Goal: Task Accomplishment & Management: Manage account settings

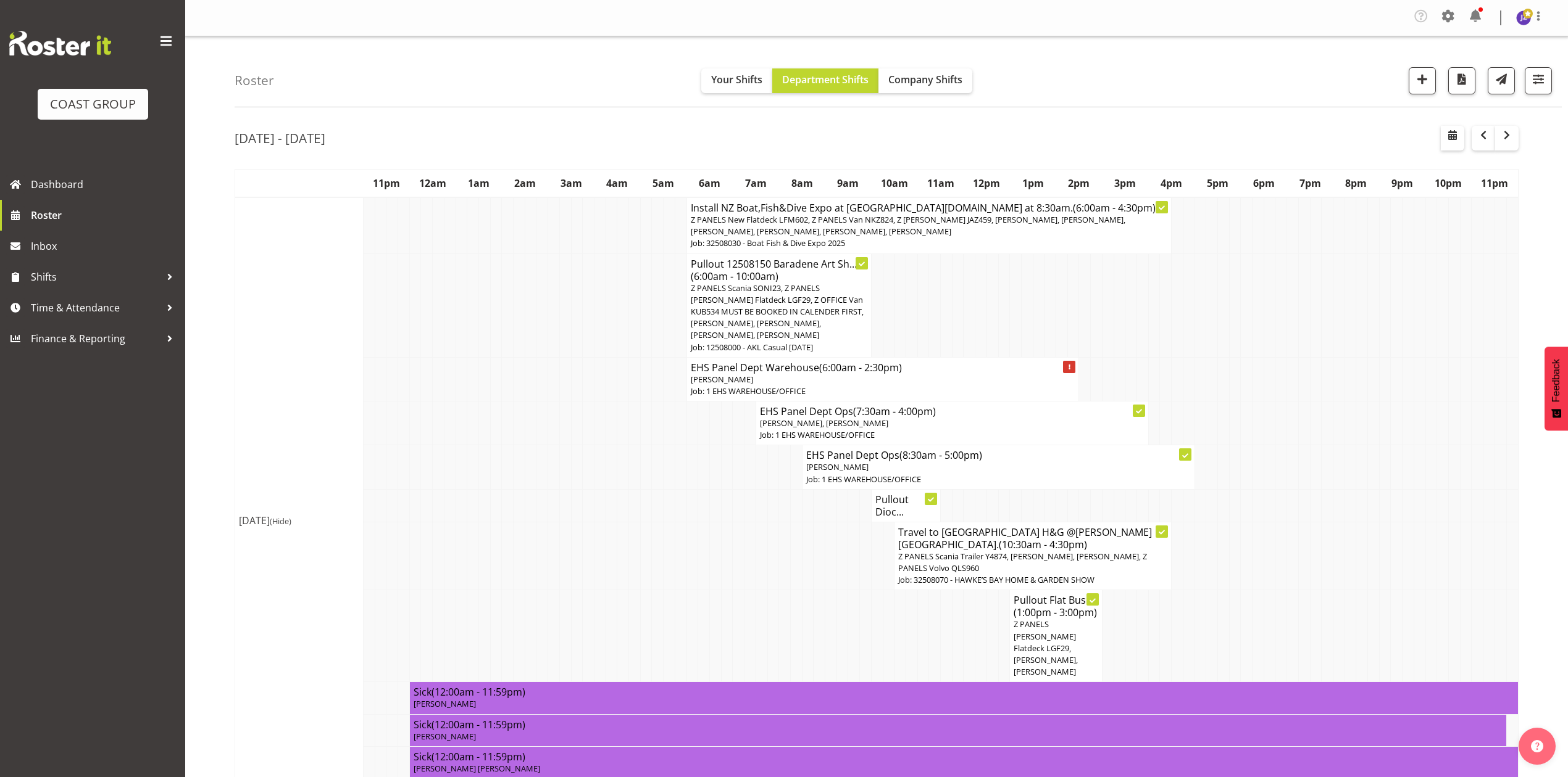
scroll to position [2138, 0]
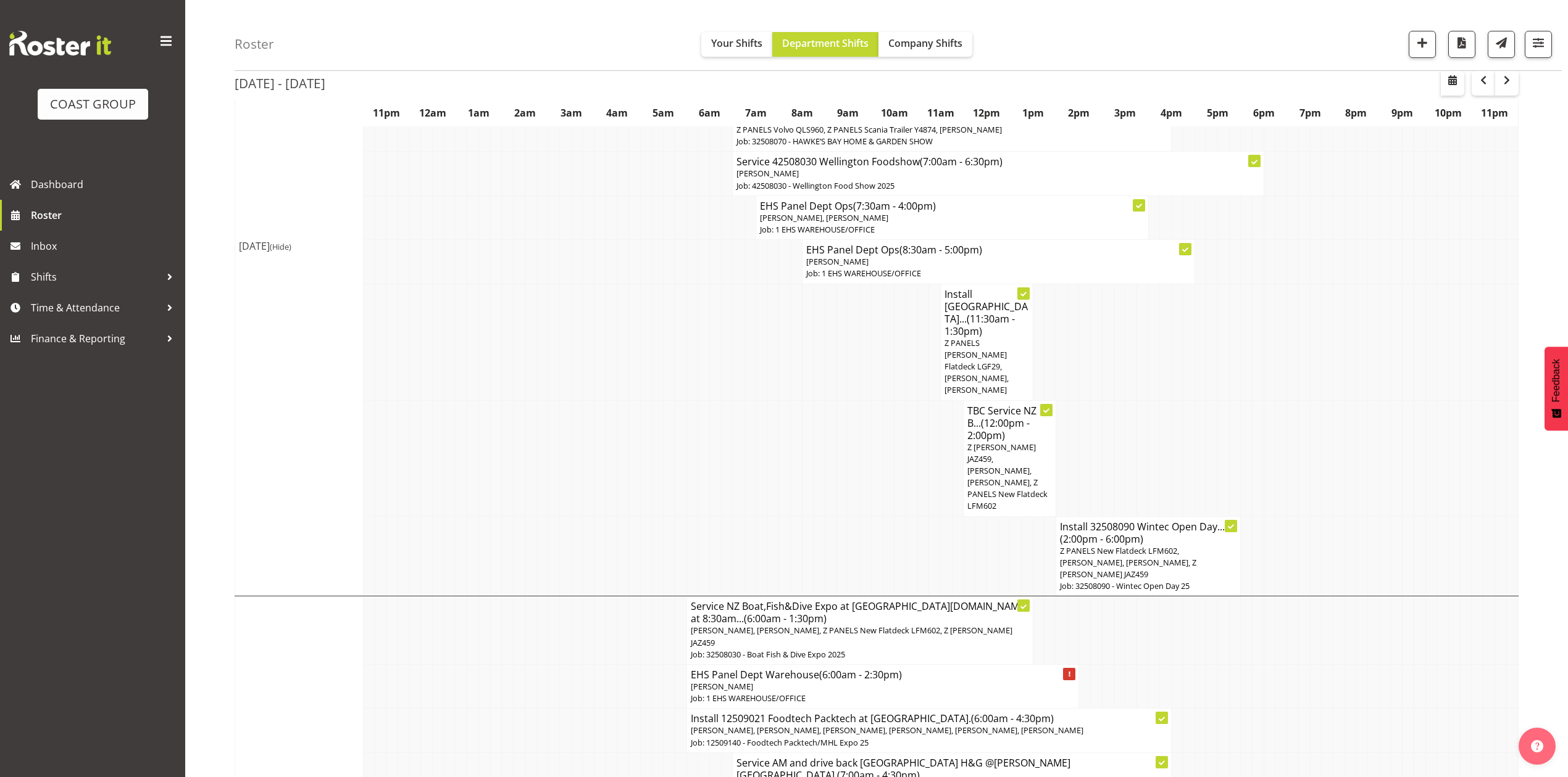
drag, startPoint x: 1396, startPoint y: 217, endPoint x: 1404, endPoint y: 279, distance: 62.5
click at [1396, 284] on td at bounding box center [1396, 342] width 12 height 117
drag, startPoint x: 596, startPoint y: 184, endPoint x: 665, endPoint y: 300, distance: 135.0
click at [598, 240] on td at bounding box center [600, 262] width 12 height 44
click at [1171, 400] on td at bounding box center [1177, 458] width 12 height 116
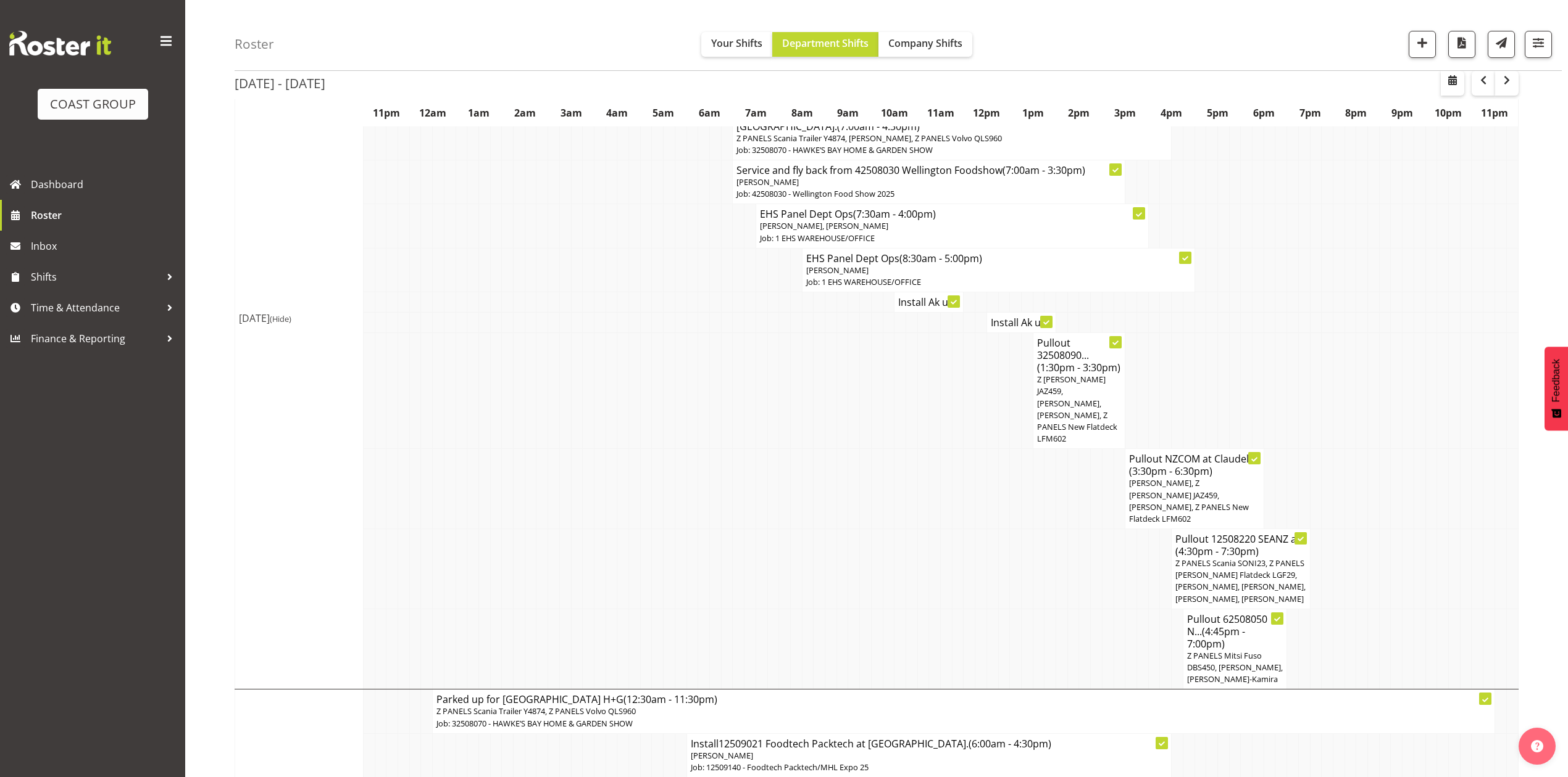
scroll to position [2410, 0]
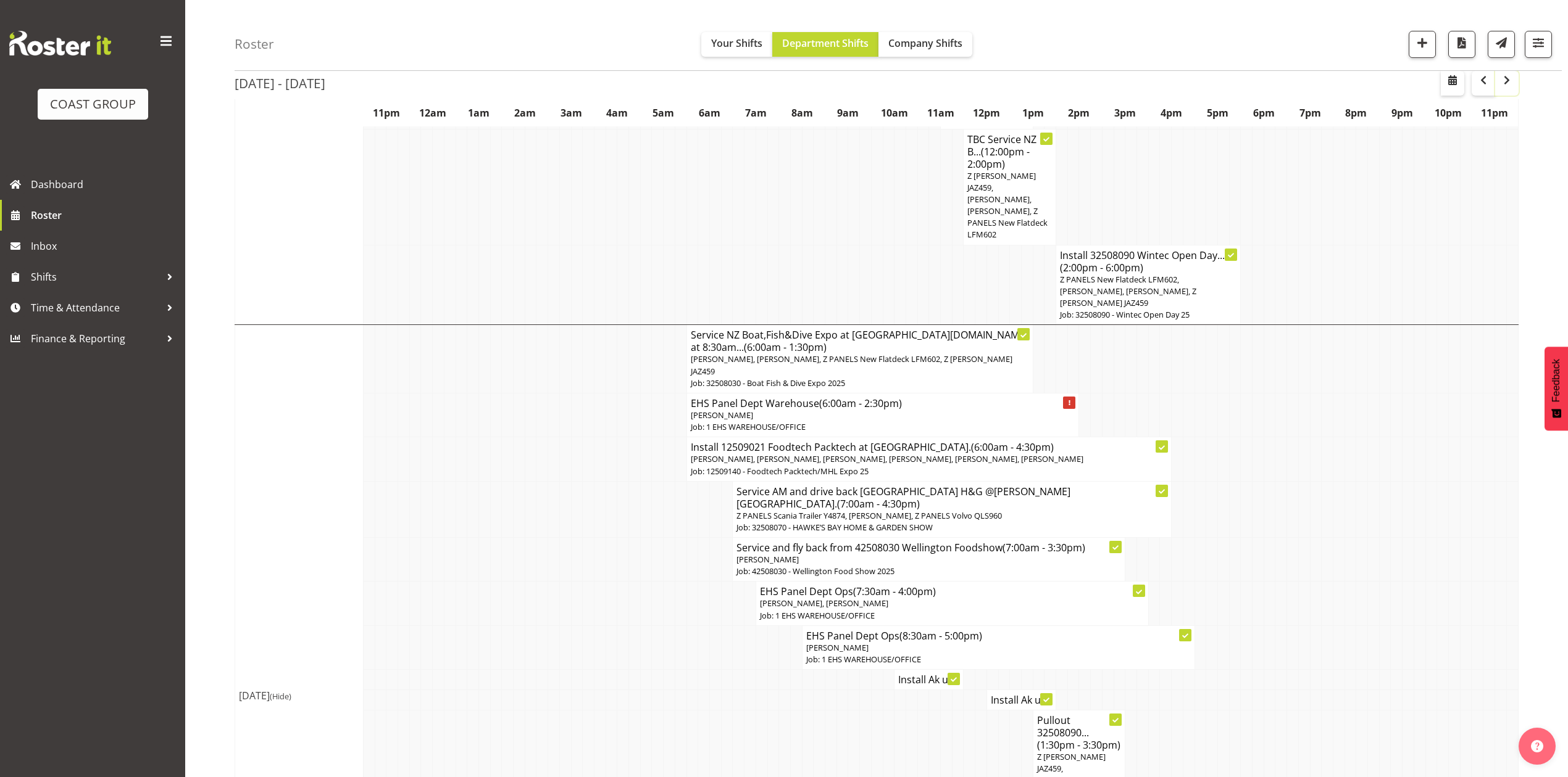
click at [1503, 87] on span "button" at bounding box center [1506, 80] width 15 height 15
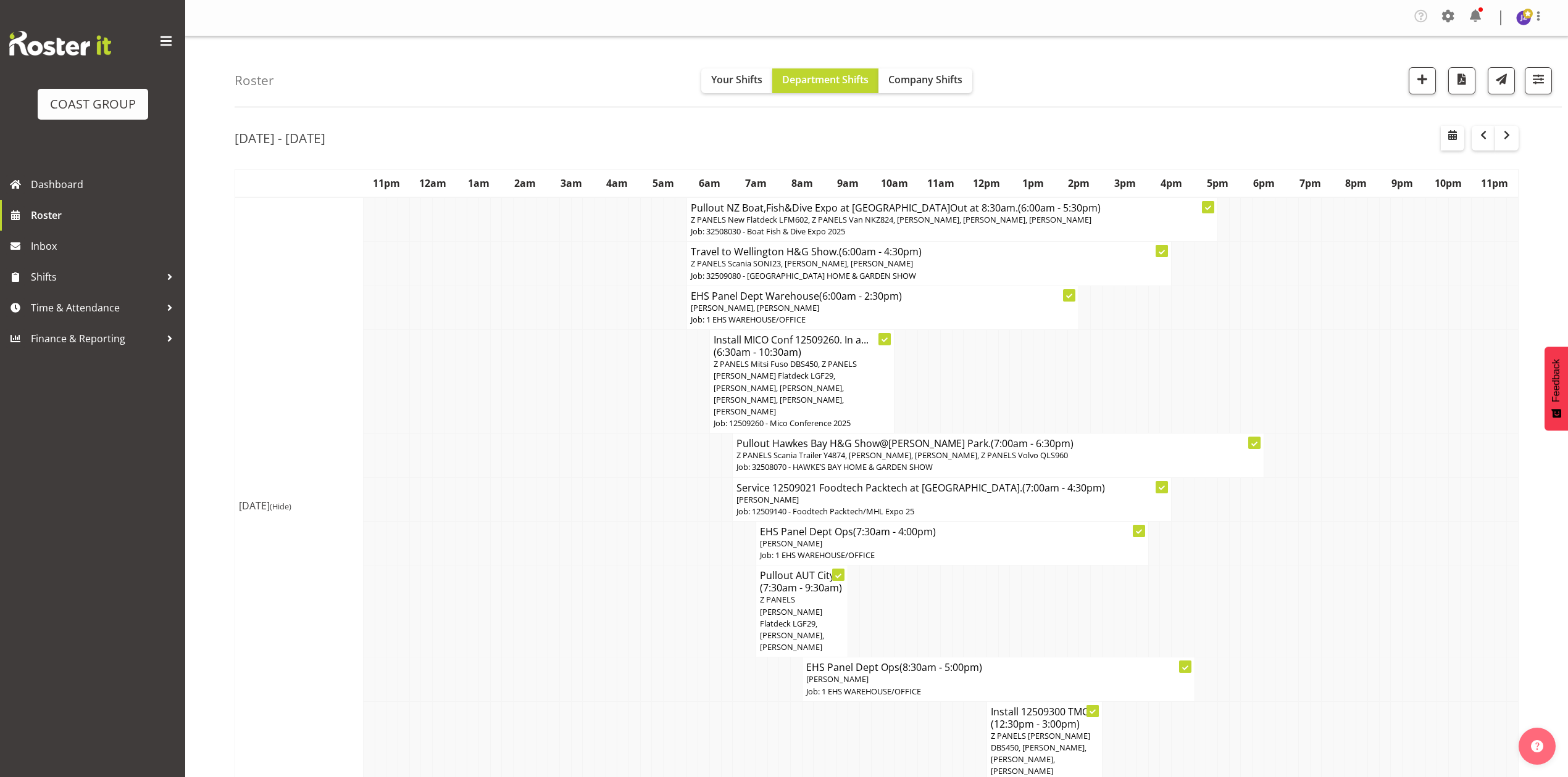
click at [1260, 380] on td at bounding box center [1257, 382] width 12 height 104
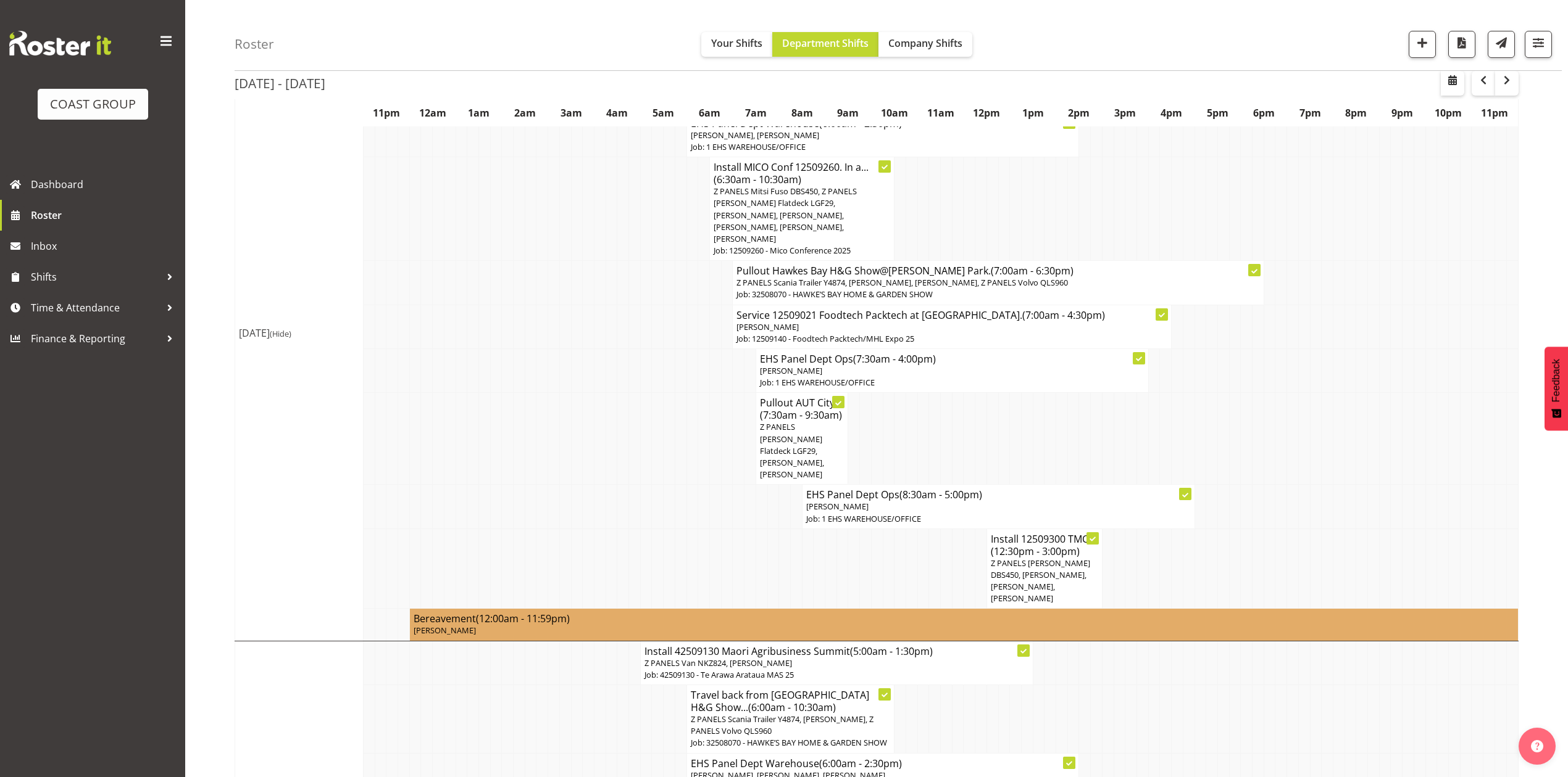
scroll to position [82, 0]
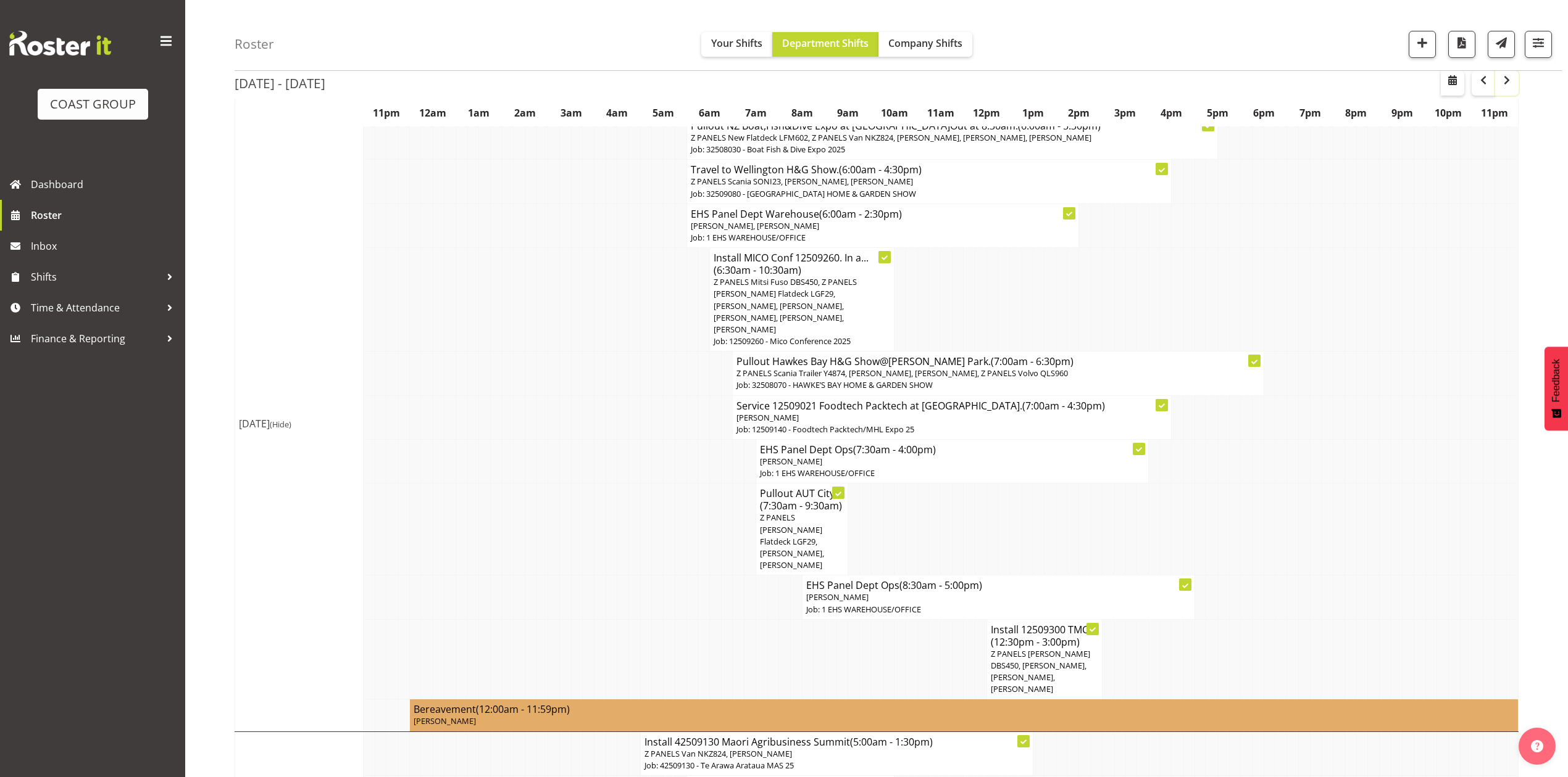
click at [1507, 75] on span "button" at bounding box center [1506, 80] width 15 height 15
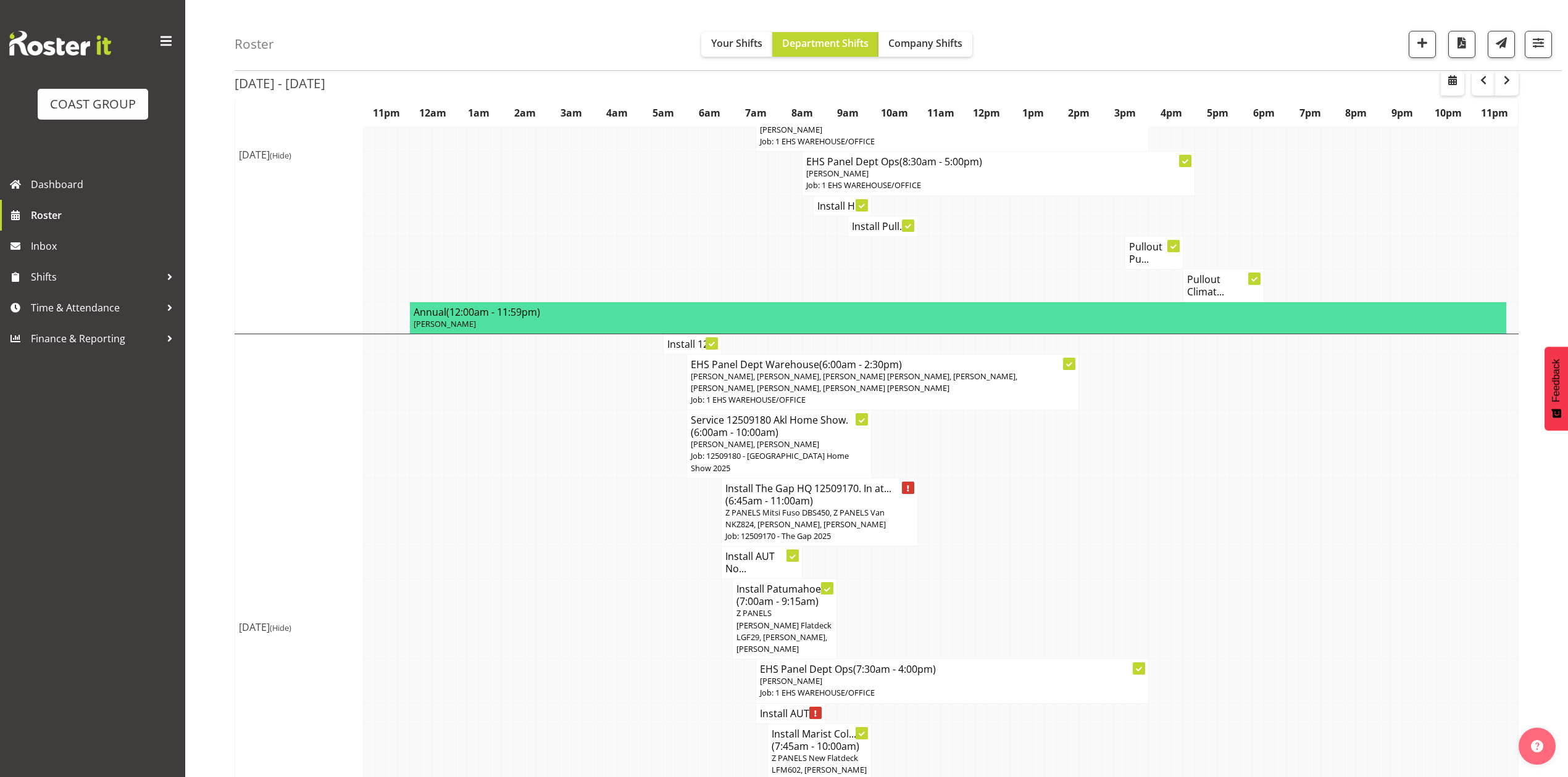
scroll to position [411, 0]
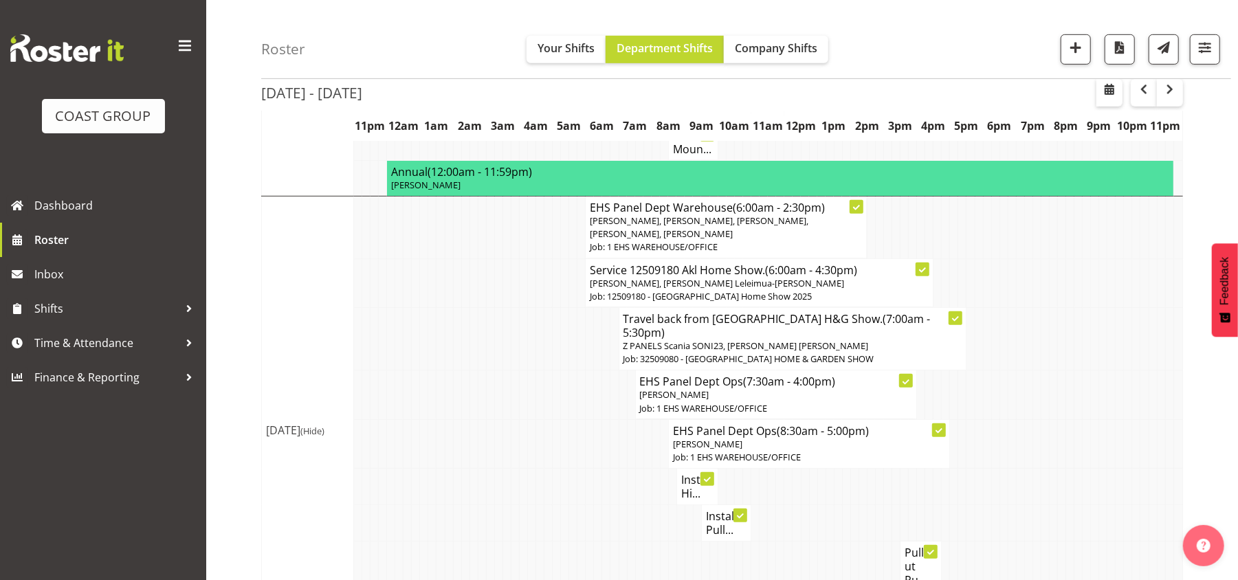
click at [809, 241] on p "Job: 1 EHS WAREHOUSE/OFFICE" at bounding box center [726, 247] width 273 height 13
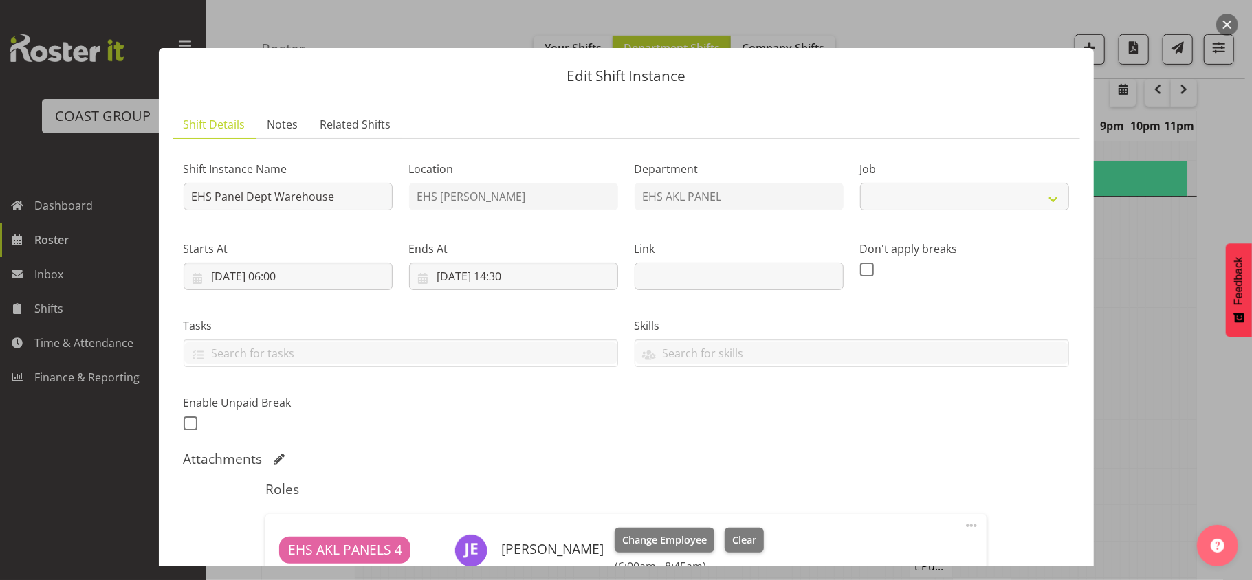
select select "69"
click at [1235, 23] on button "button" at bounding box center [1227, 25] width 22 height 22
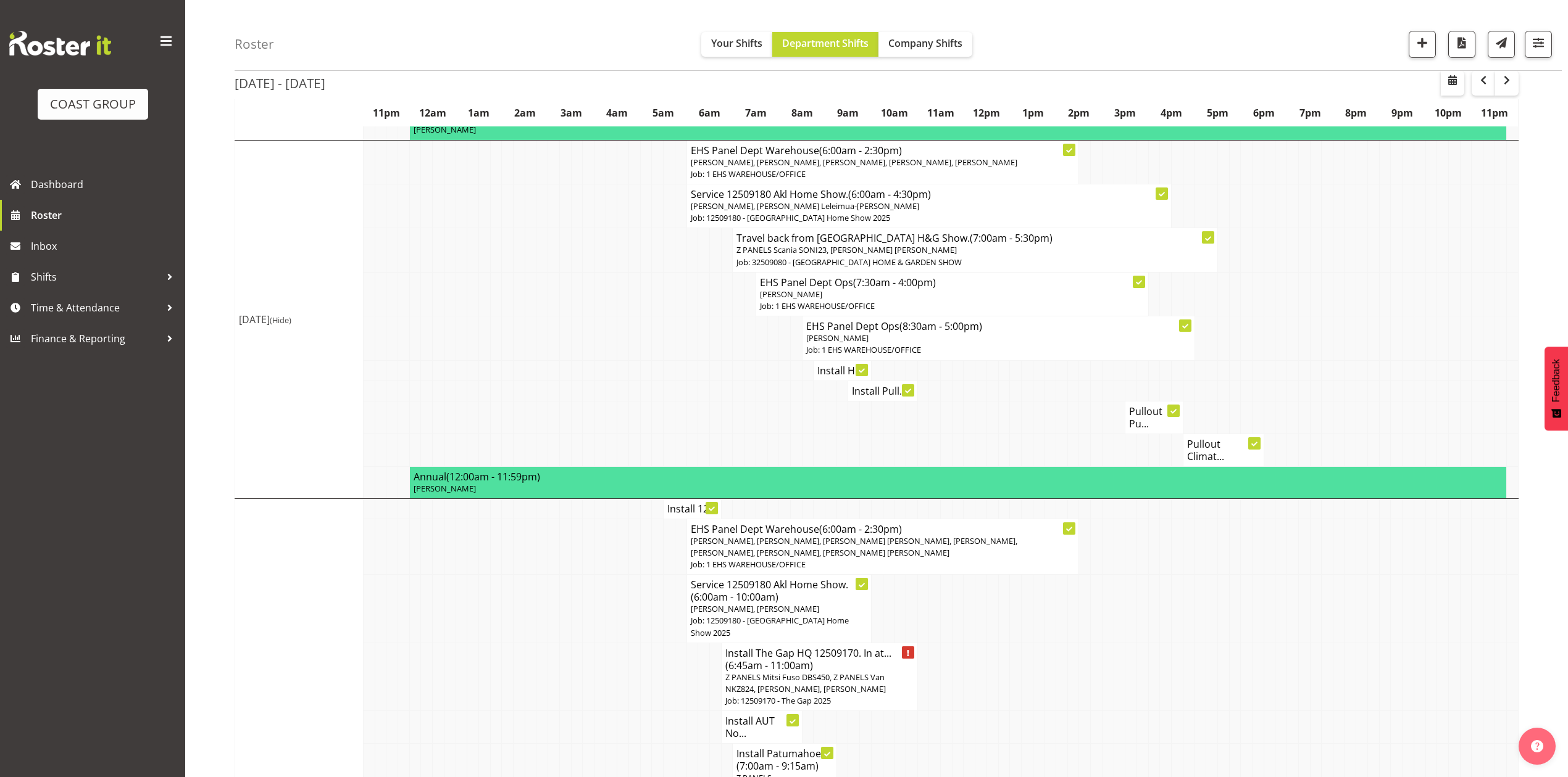
click at [1134, 657] on td at bounding box center [1131, 677] width 12 height 68
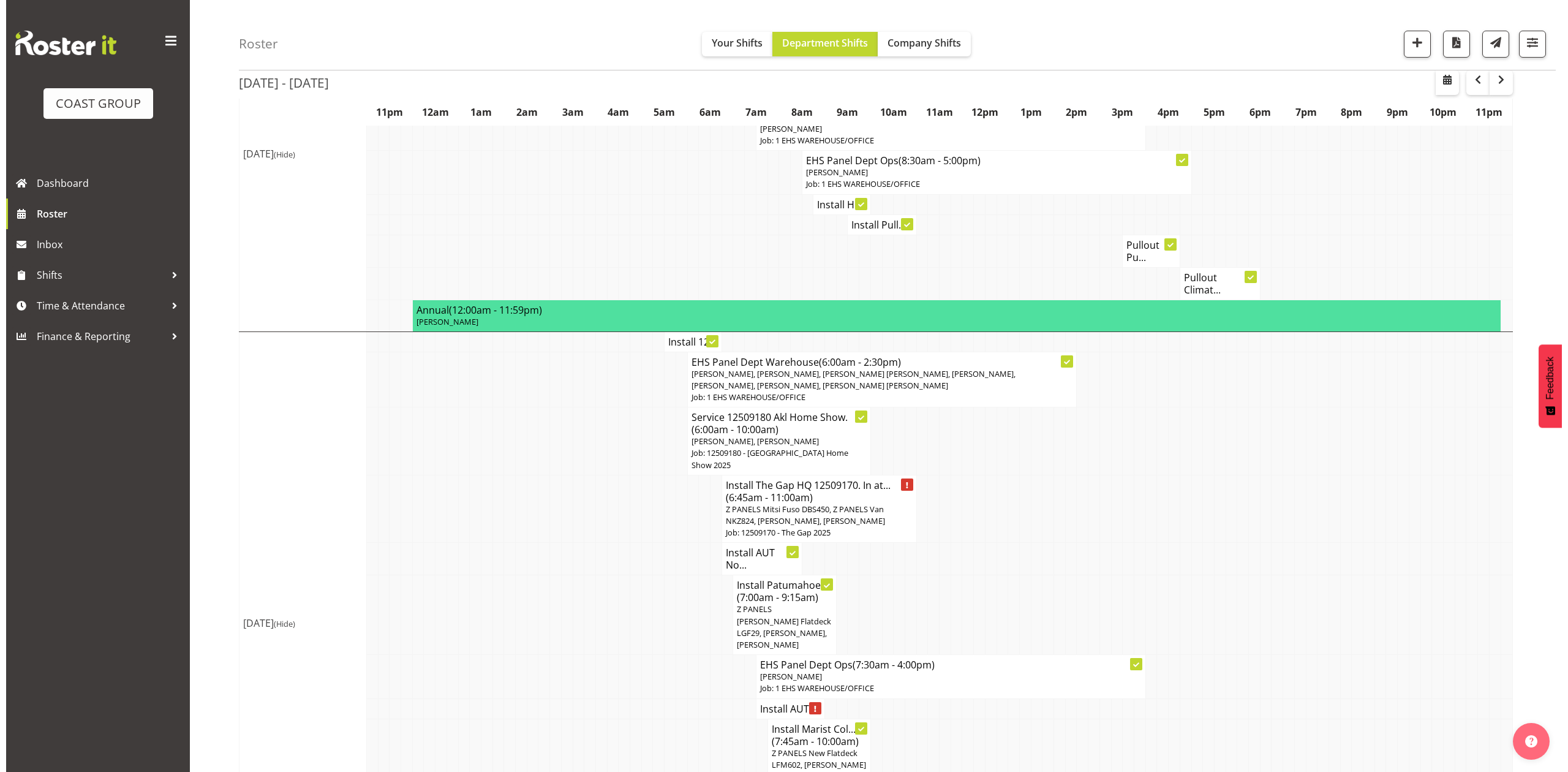
scroll to position [735, 0]
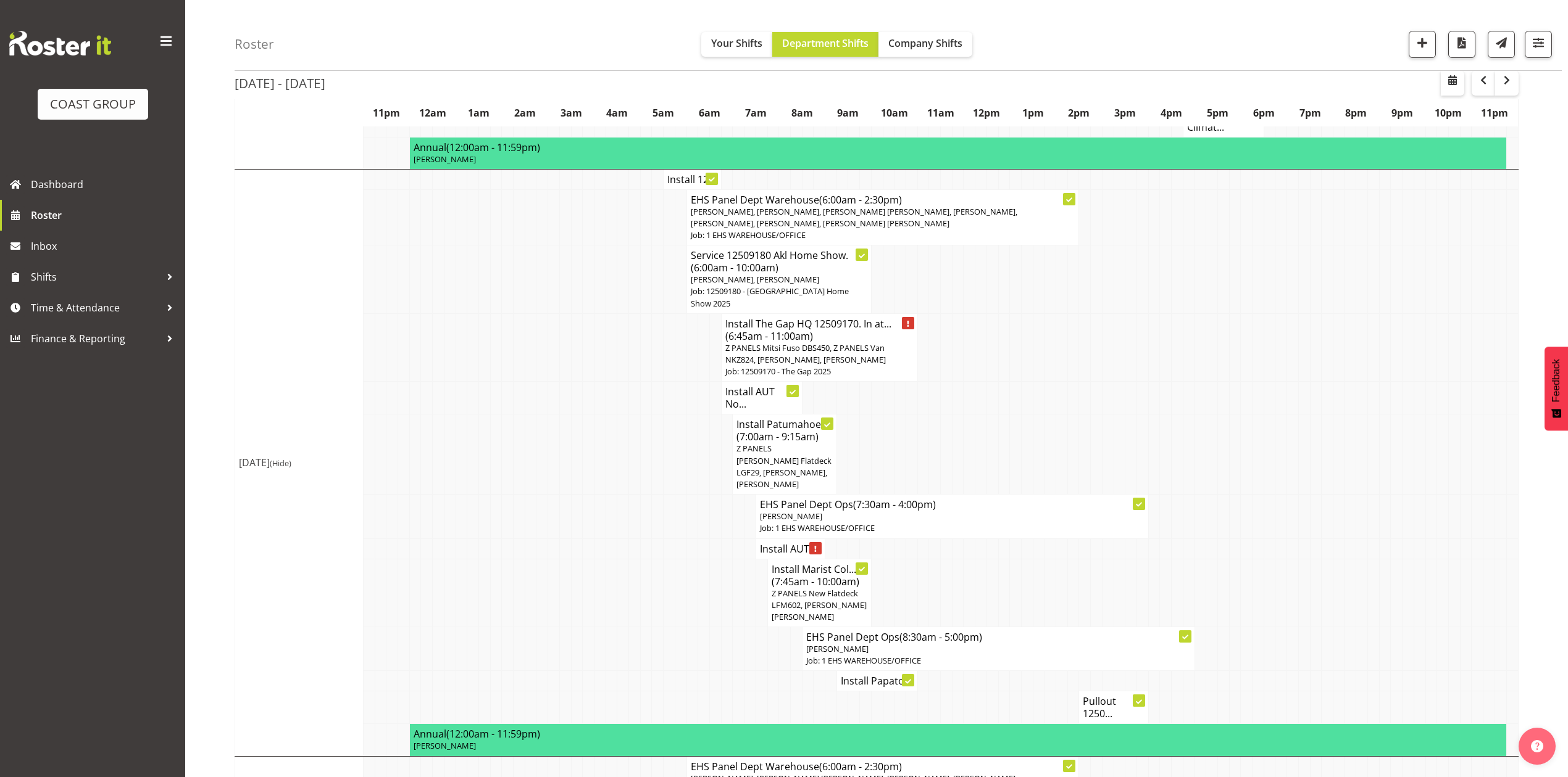
click at [849, 343] on span "Z PANELS Mitsi Fuso DBS450, Z PANELS Van NKZ824, [PERSON_NAME], [PERSON_NAME]" at bounding box center [805, 354] width 161 height 22
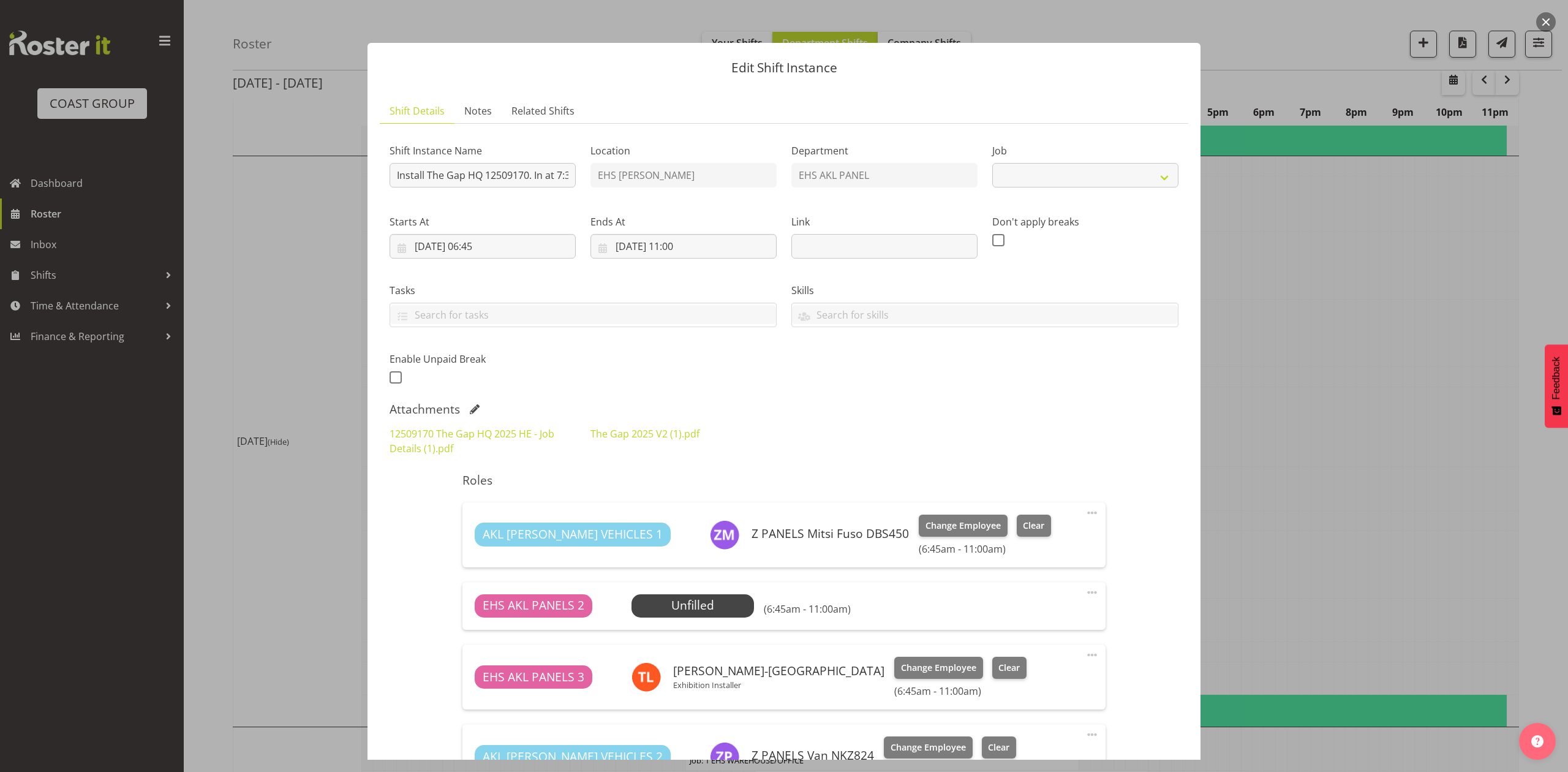
select select "9861"
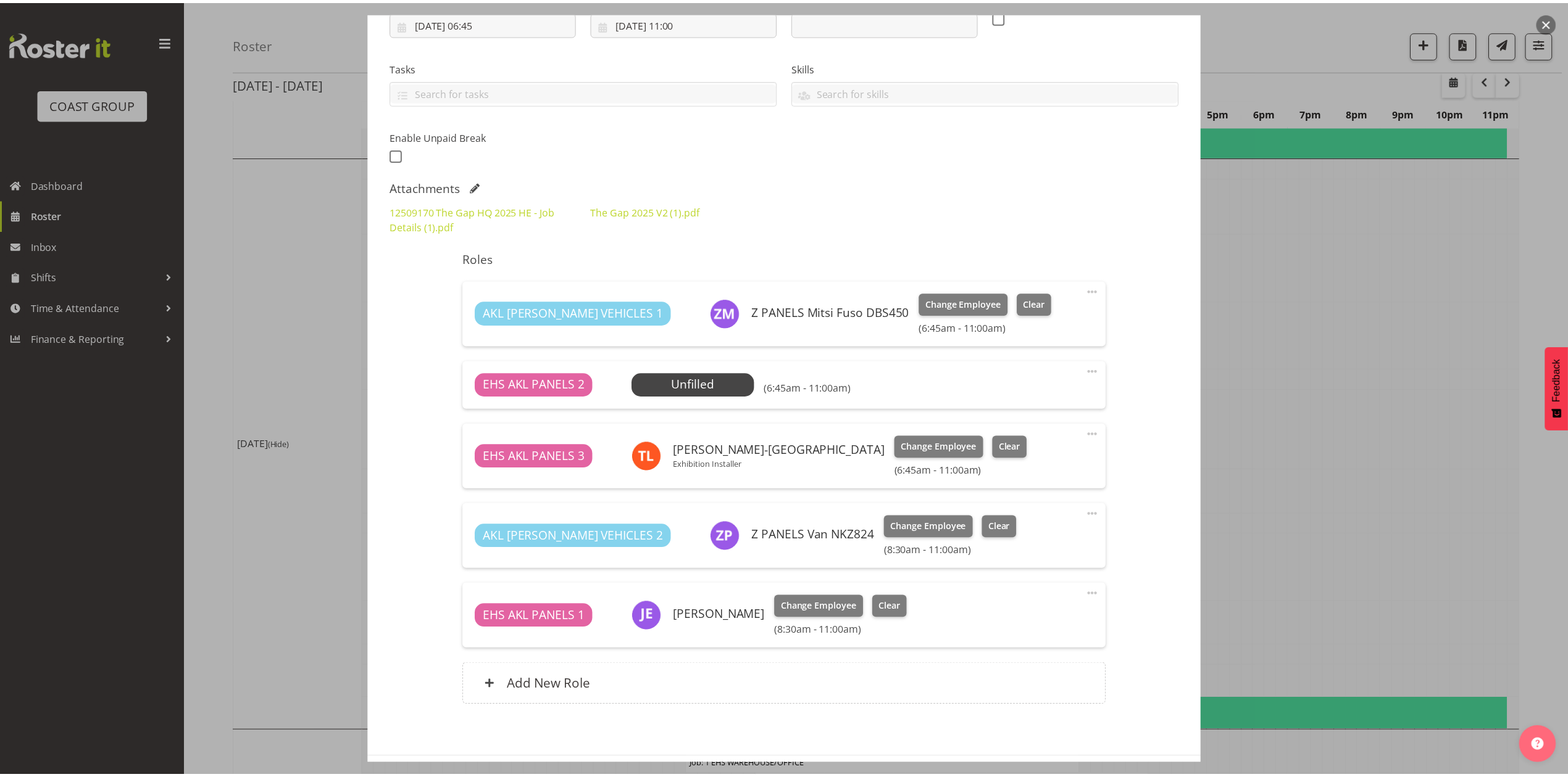
scroll to position [247, 0]
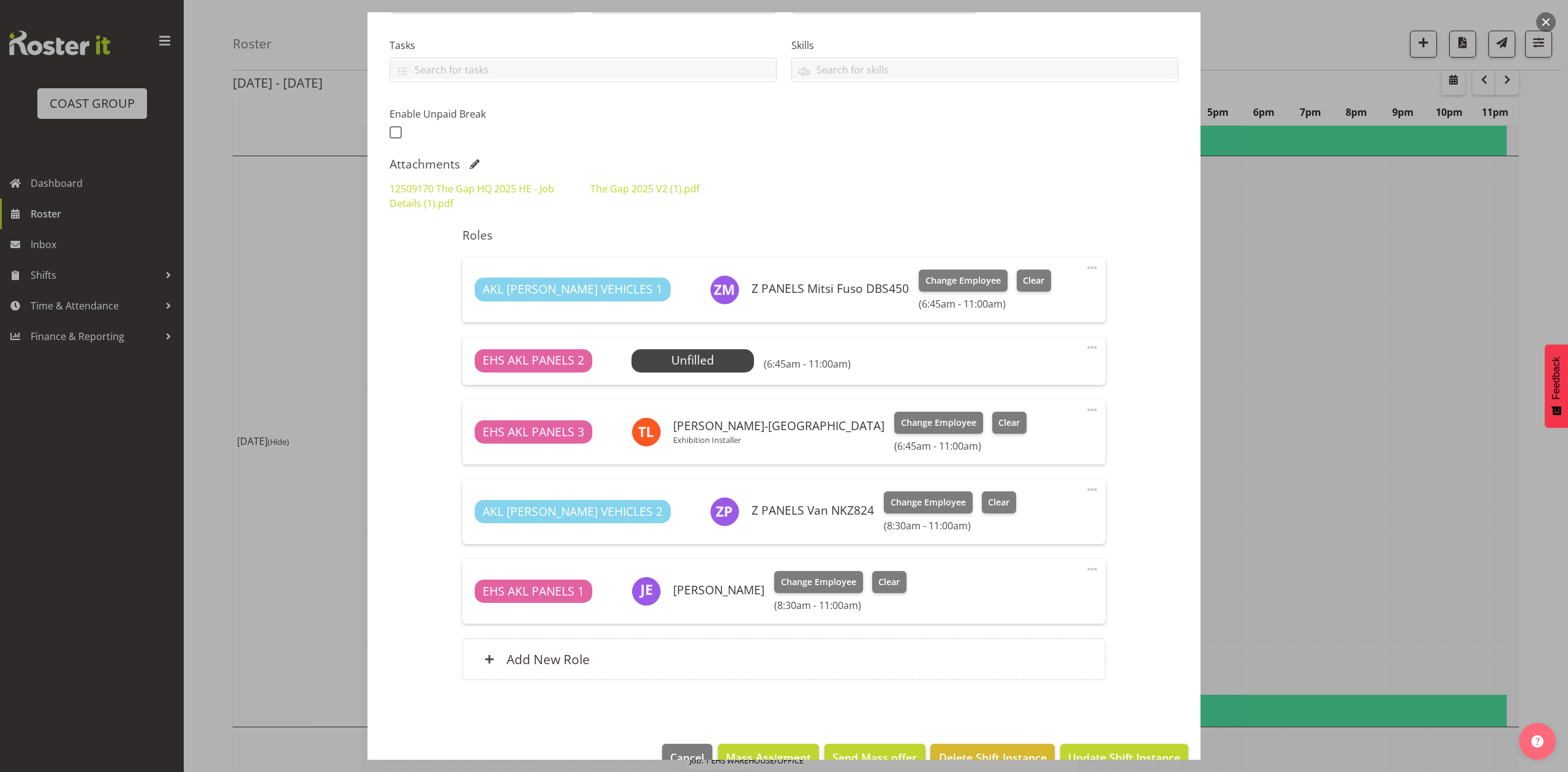
click at [1425, 393] on div at bounding box center [784, 386] width 1568 height 772
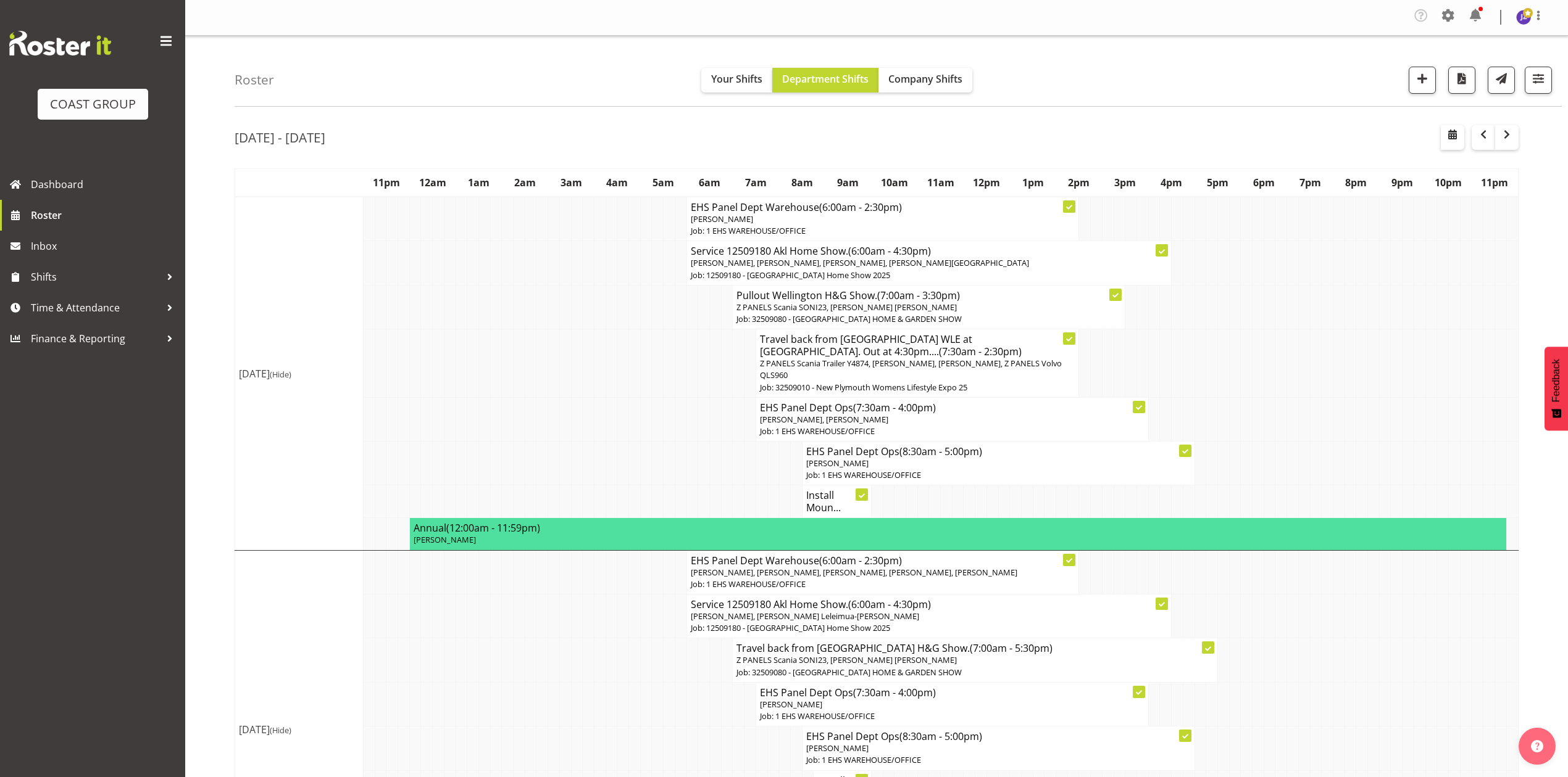
scroll to position [0, 0]
click at [1454, 141] on span "button" at bounding box center [1452, 135] width 15 height 15
select select "8"
select select "2025"
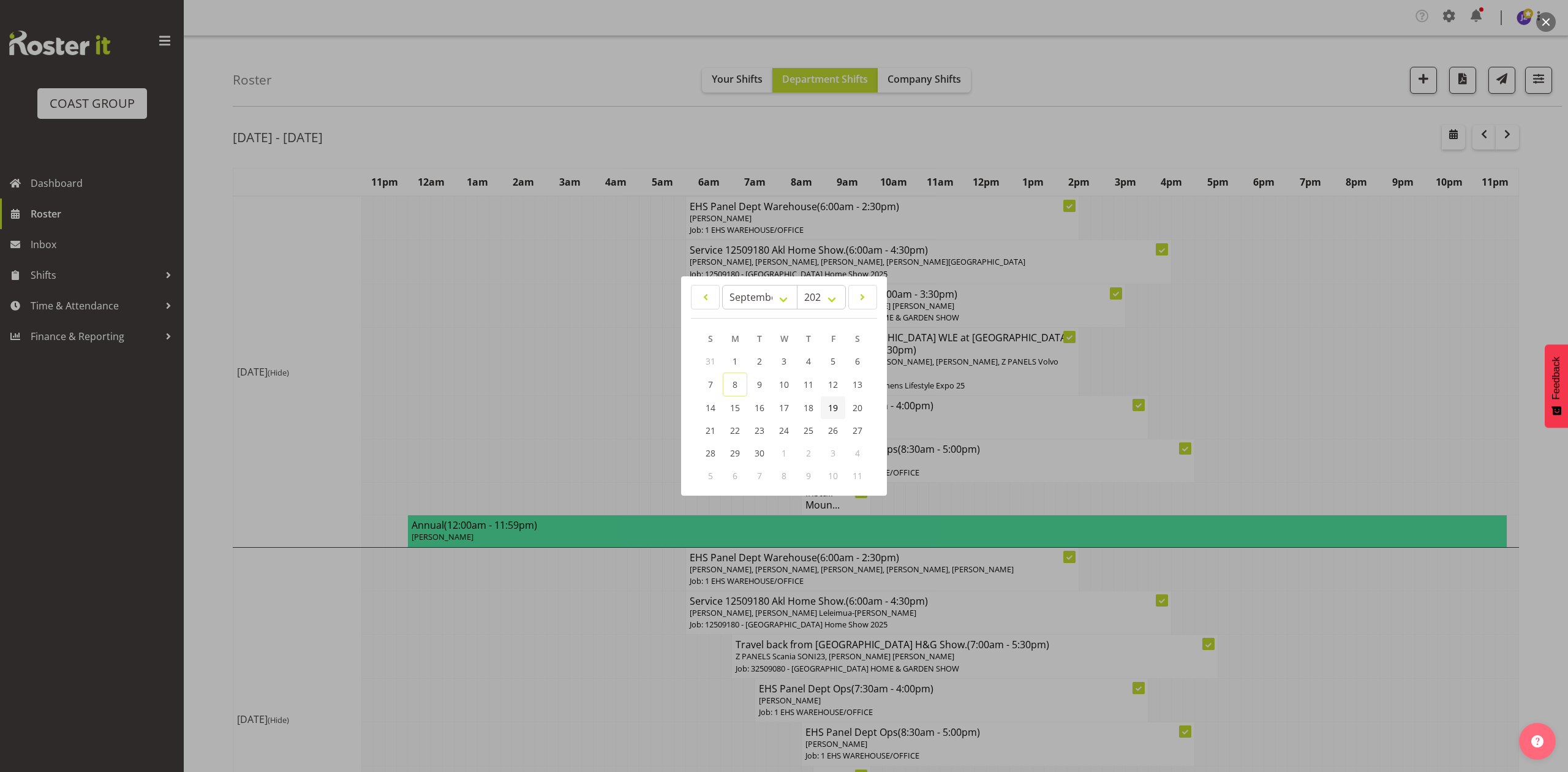
drag, startPoint x: 829, startPoint y: 403, endPoint x: 880, endPoint y: 425, distance: 55.5
click at [830, 403] on span "19" at bounding box center [833, 407] width 10 height 12
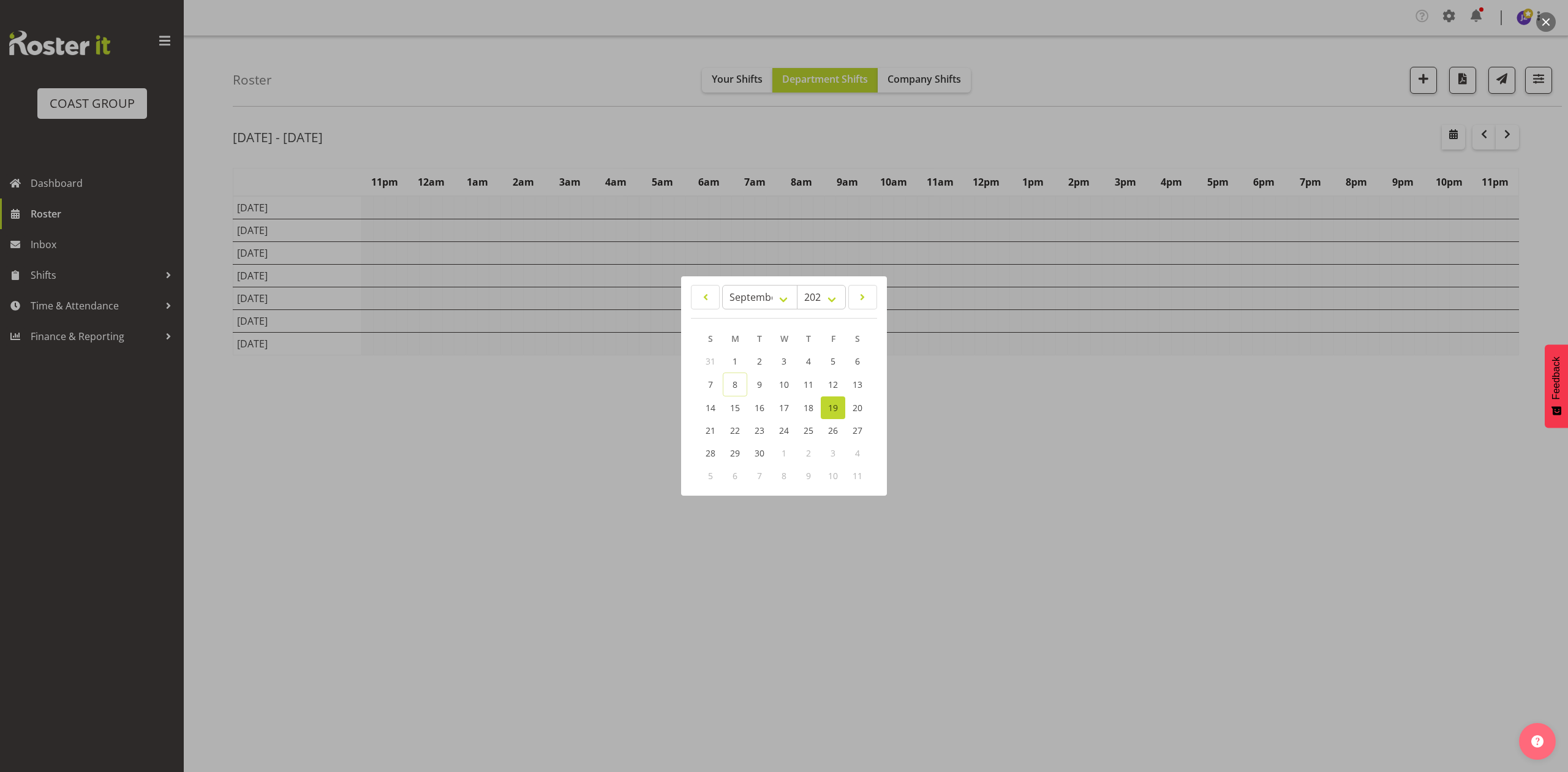
click at [1273, 130] on div at bounding box center [784, 386] width 1568 height 772
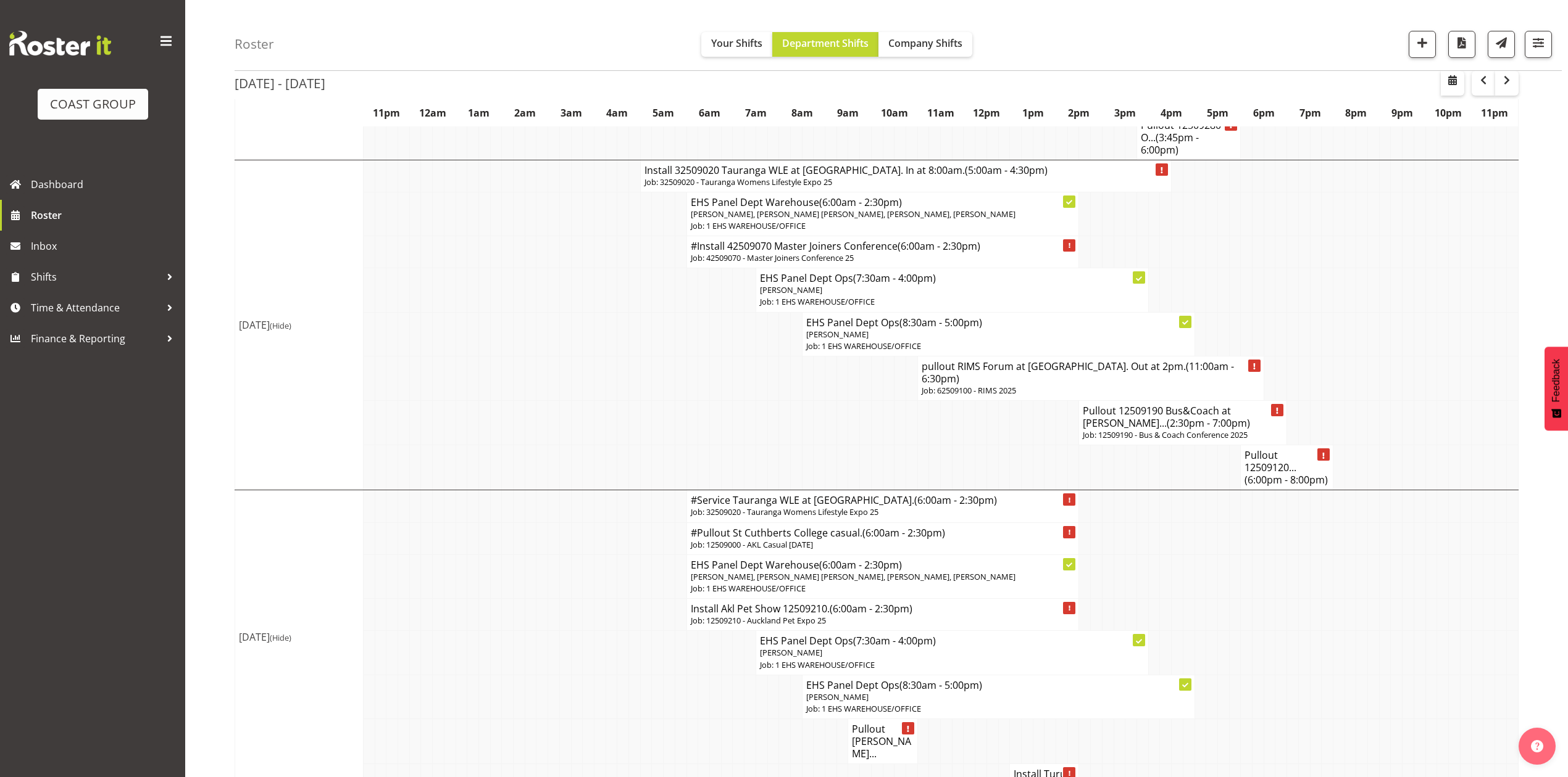
scroll to position [1124, 0]
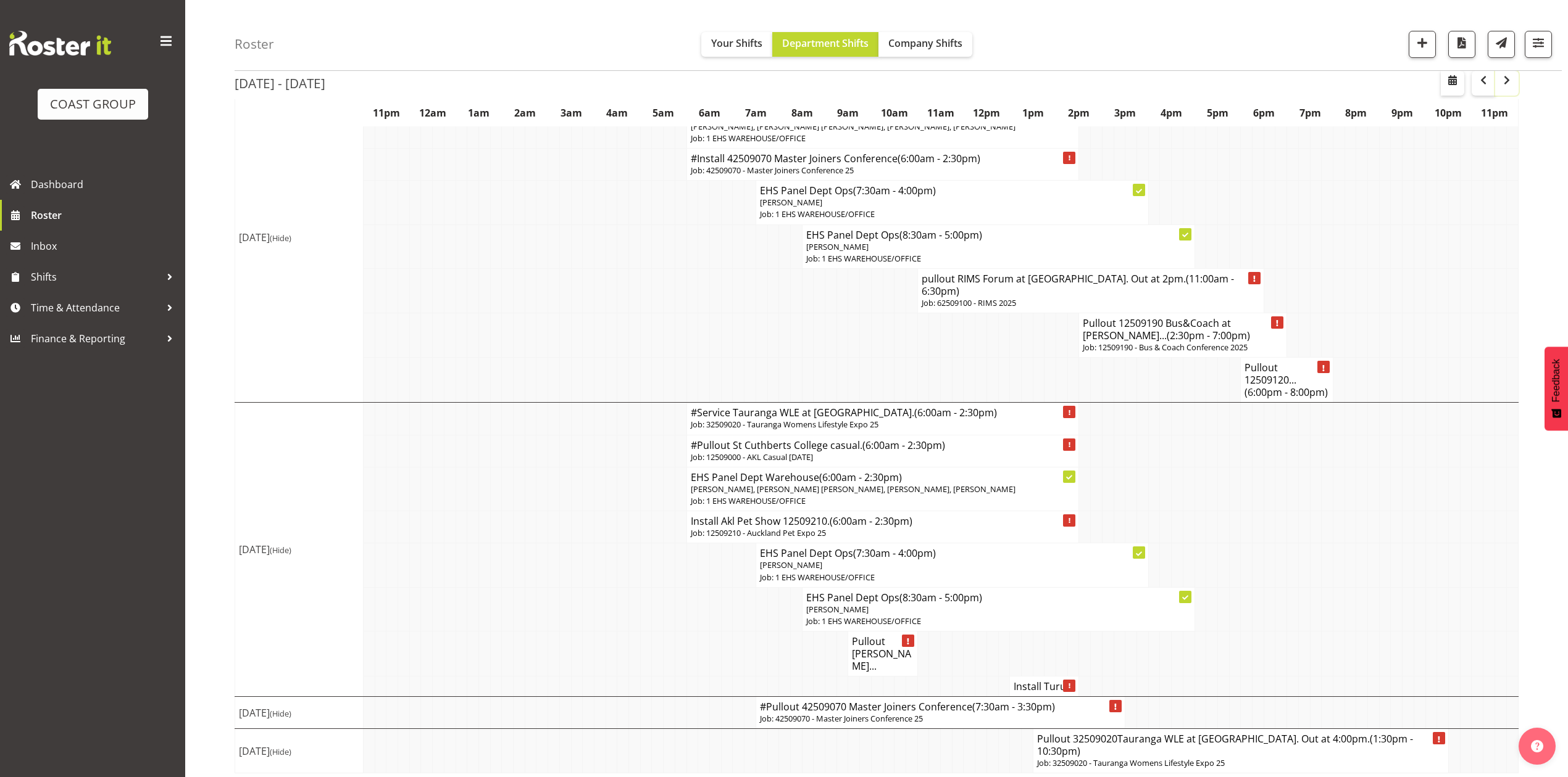
click at [1509, 76] on span "button" at bounding box center [1506, 80] width 15 height 15
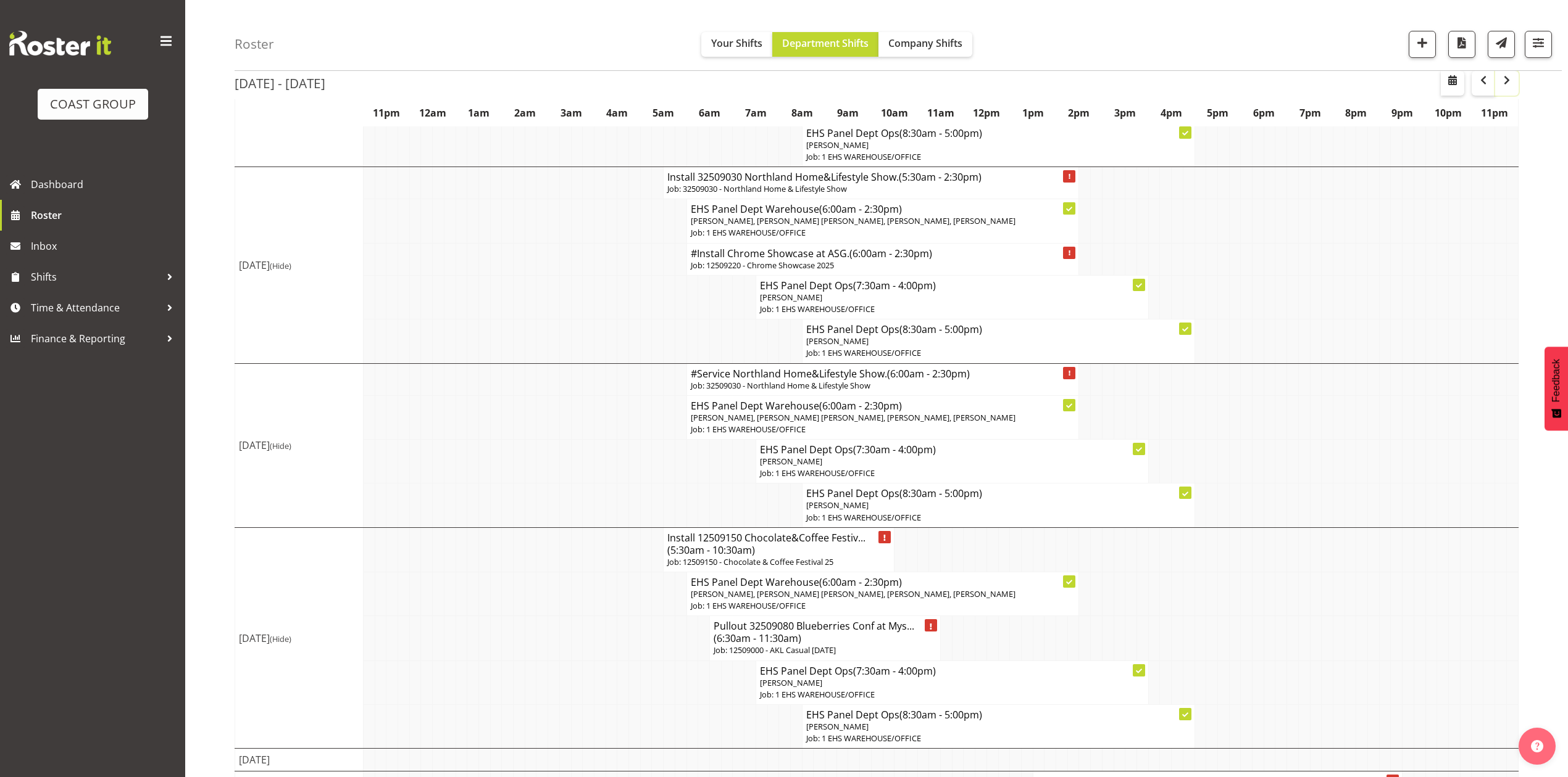
scroll to position [640, 0]
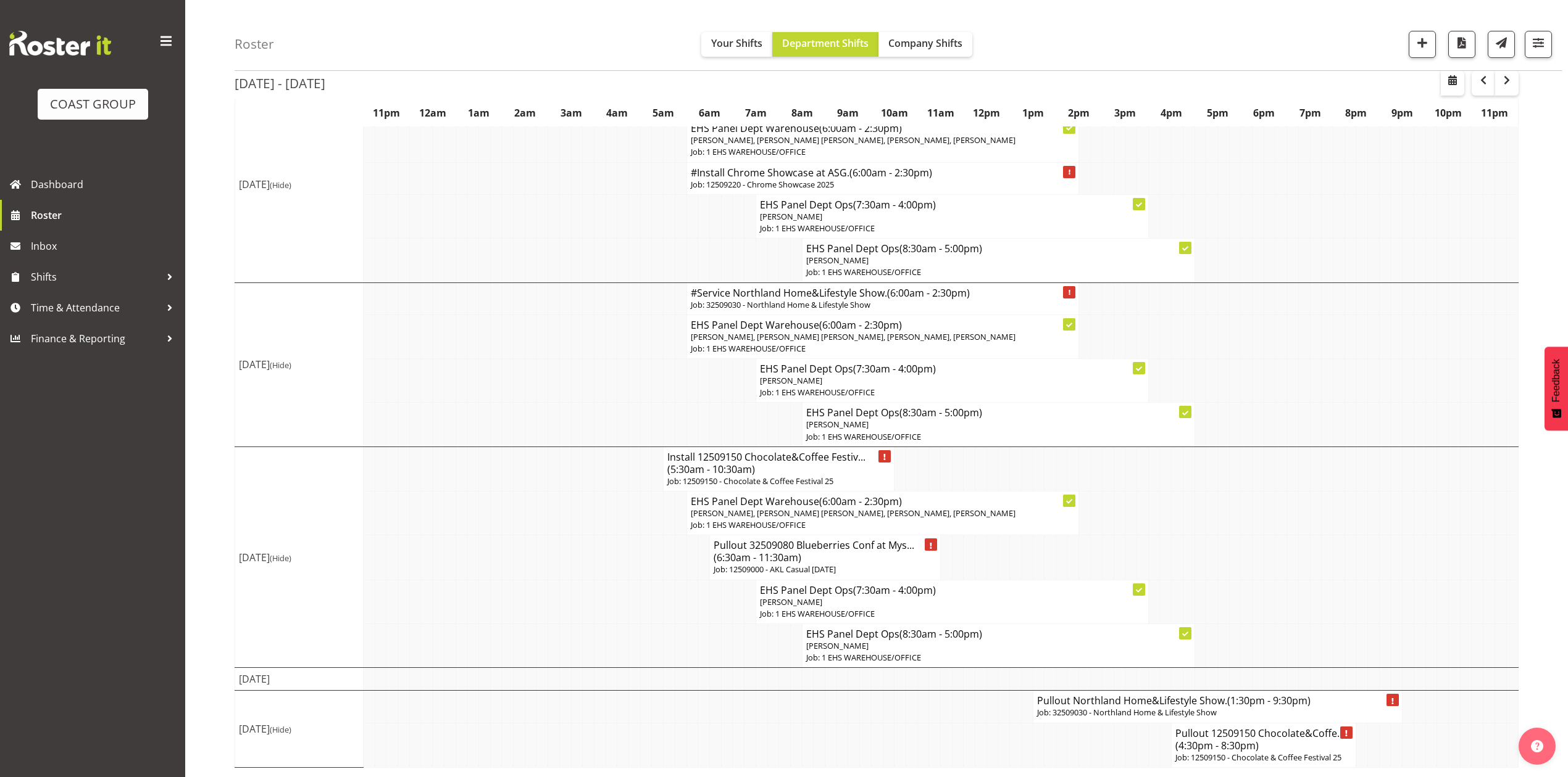
drag, startPoint x: 995, startPoint y: 558, endPoint x: 1068, endPoint y: 558, distance: 73.0
click at [1005, 558] on tr "Pullout 32509080 Blueberries Conf at Mys... (6:30am - 11:30am) Job: 12509000 - …" at bounding box center [877, 558] width 1283 height 45
